Goal: Task Accomplishment & Management: Use online tool/utility

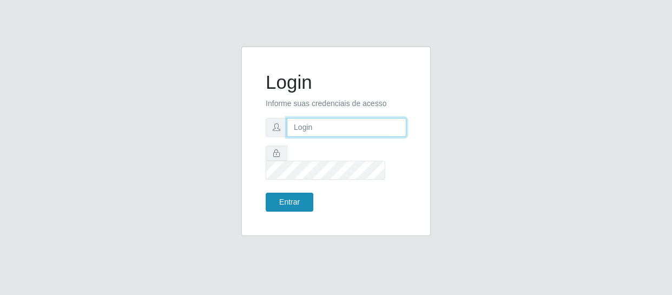
type input "[EMAIL_ADDRESS][DOMAIN_NAME]"
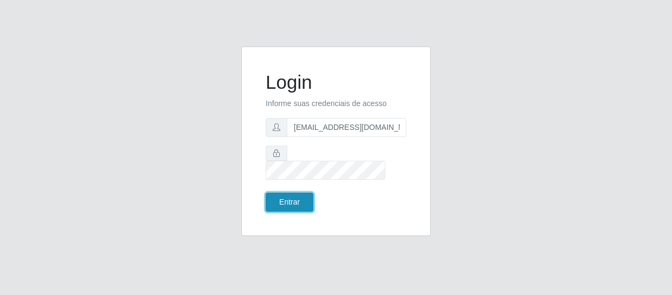
click at [271, 196] on button "Entrar" at bounding box center [290, 202] width 48 height 19
click at [274, 193] on button "Entrar" at bounding box center [290, 202] width 48 height 19
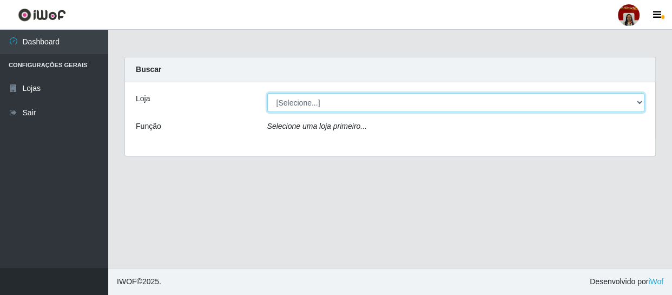
click at [390, 107] on select "[Selecione...] Mar Vermelho - Loja 04" at bounding box center [456, 102] width 378 height 19
select select "251"
click at [267, 93] on select "[Selecione...] Mar Vermelho - Loja 04" at bounding box center [456, 102] width 378 height 19
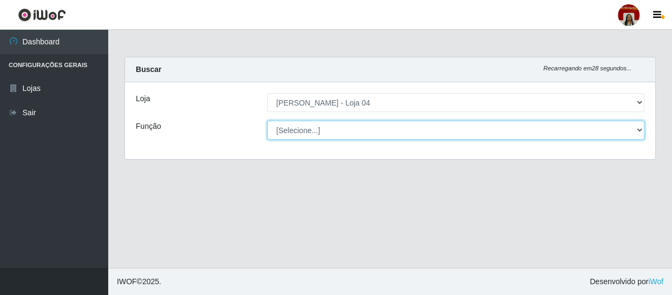
click at [384, 132] on select "[Selecione...] ASG ASG + ASG ++ Auxiliar de Depósito Auxiliar de Depósito + Aux…" at bounding box center [456, 130] width 378 height 19
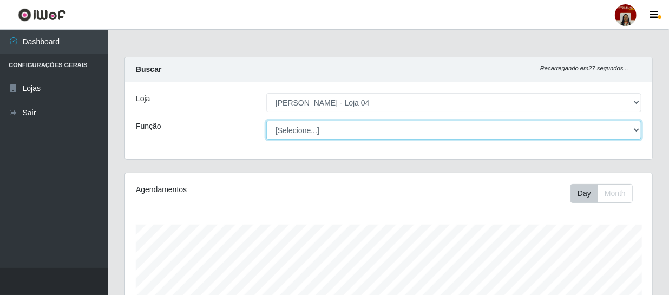
scroll to position [225, 527]
click at [384, 132] on select "[Selecione...] ASG ASG + ASG ++ Auxiliar de Depósito Auxiliar de Depósito + Aux…" at bounding box center [453, 130] width 375 height 19
select select "22"
click at [266, 121] on select "[Selecione...] ASG ASG + ASG ++ Auxiliar de Depósito Auxiliar de Depósito + Aux…" at bounding box center [453, 130] width 375 height 19
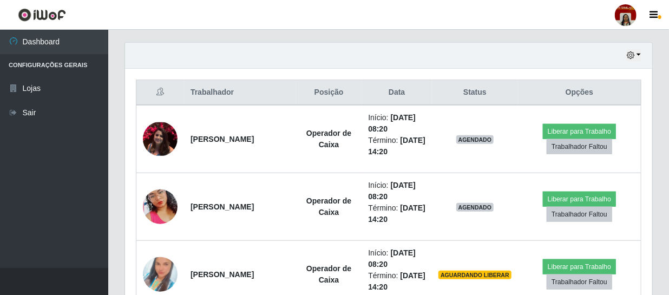
scroll to position [394, 0]
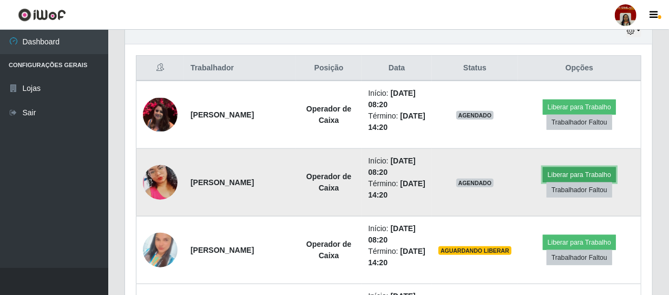
click at [558, 172] on button "Liberar para Trabalho" at bounding box center [579, 174] width 73 height 15
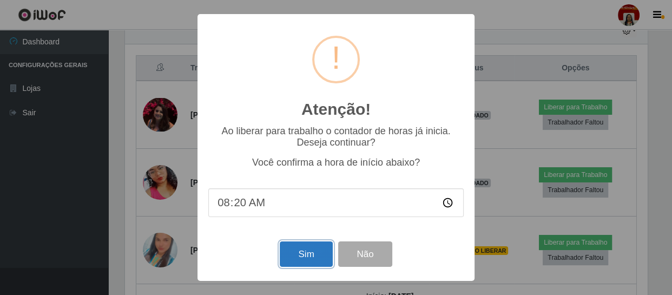
click at [307, 259] on button "Sim" at bounding box center [306, 253] width 53 height 25
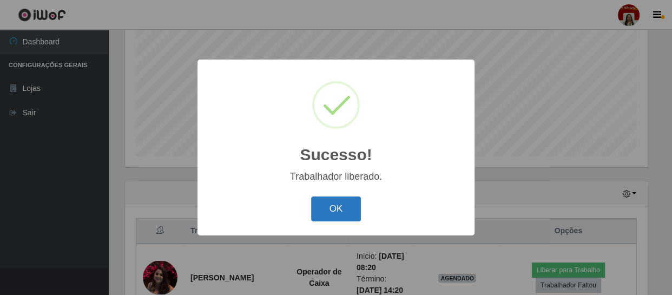
click at [321, 211] on button "OK" at bounding box center [336, 209] width 50 height 25
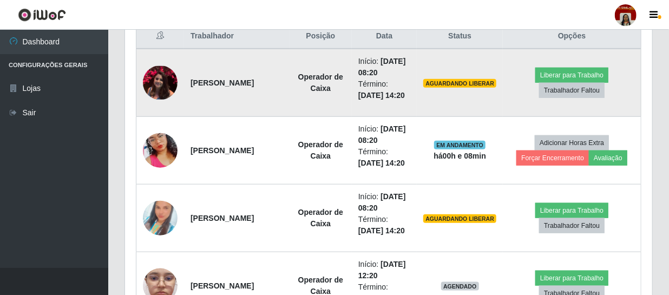
scroll to position [408, 0]
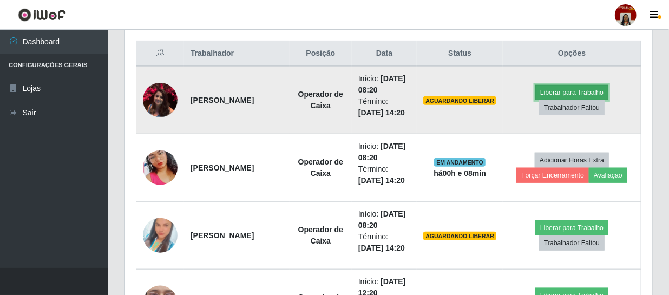
click at [577, 89] on button "Liberar para Trabalho" at bounding box center [572, 92] width 73 height 15
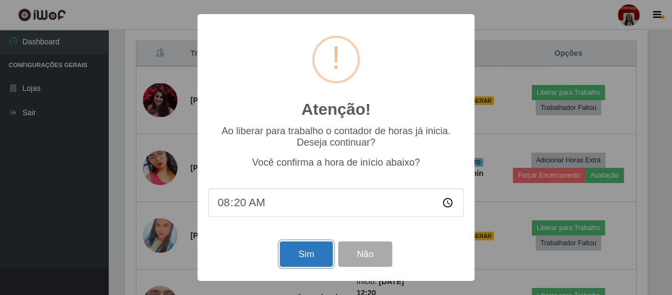
click at [299, 259] on button "Sim" at bounding box center [306, 253] width 53 height 25
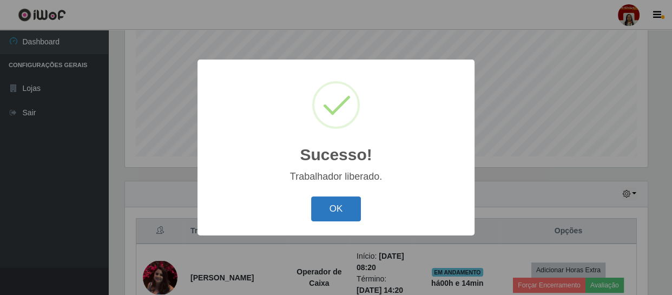
click at [342, 201] on button "OK" at bounding box center [336, 209] width 50 height 25
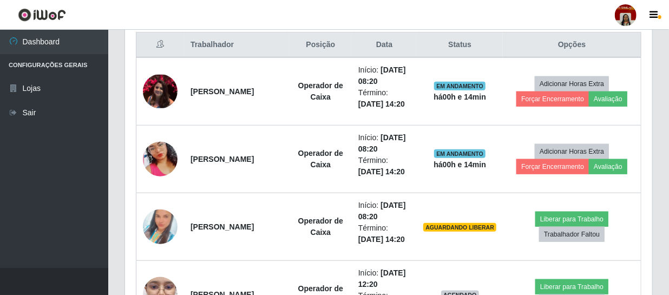
scroll to position [428, 0]
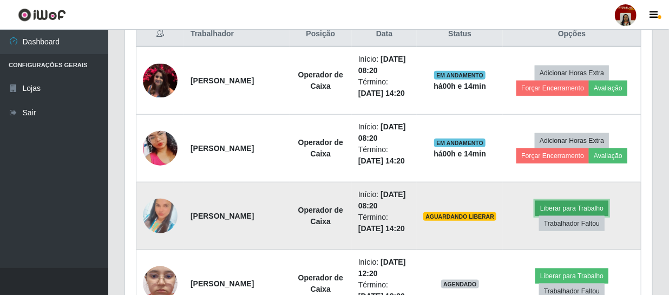
click at [574, 207] on button "Liberar para Trabalho" at bounding box center [572, 208] width 73 height 15
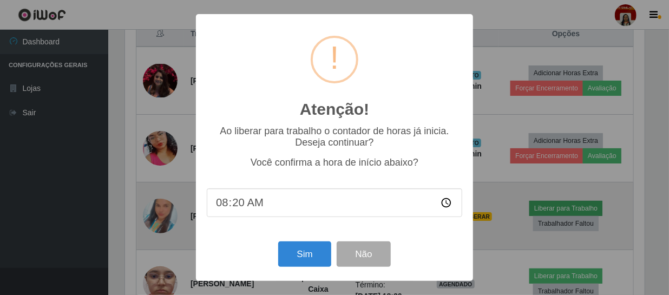
scroll to position [225, 523]
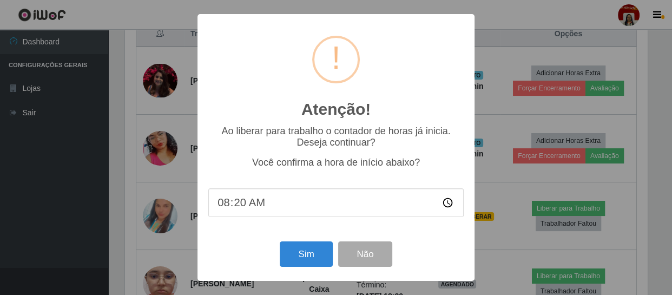
click at [254, 204] on input "08:20" at bounding box center [336, 202] width 256 height 29
click at [296, 252] on button "Sim" at bounding box center [306, 253] width 53 height 25
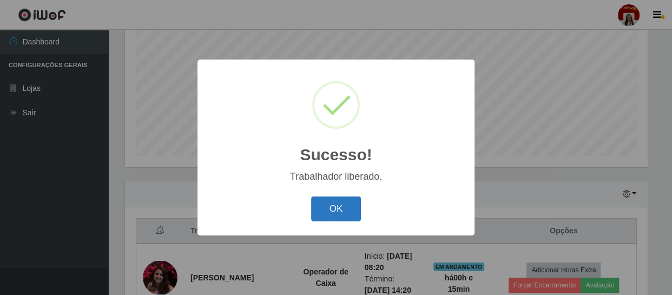
click at [348, 211] on button "OK" at bounding box center [336, 209] width 50 height 25
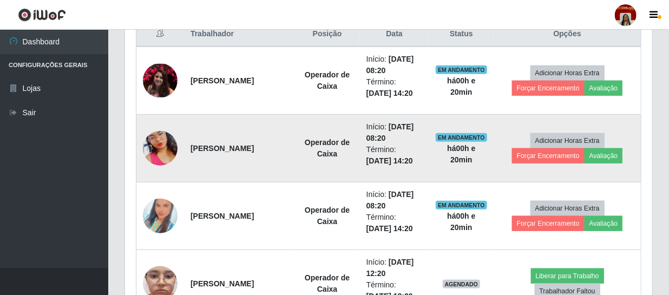
scroll to position [476, 0]
